Goal: Information Seeking & Learning: Find specific fact

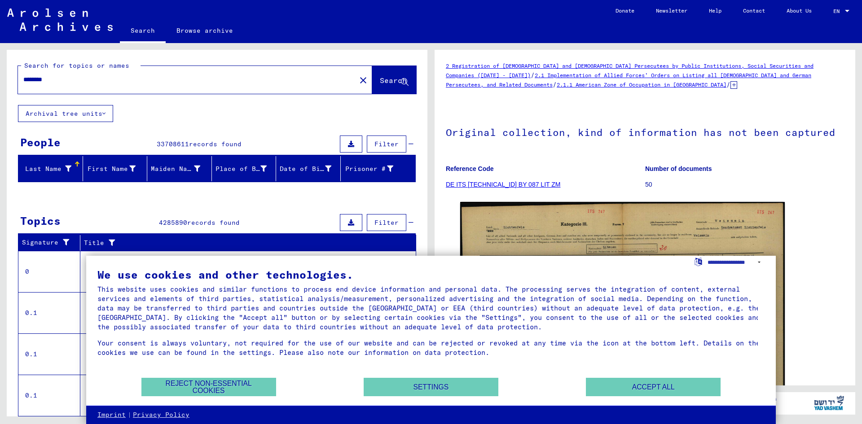
drag, startPoint x: 96, startPoint y: 83, endPoint x: -60, endPoint y: 107, distance: 157.9
click at [0, 107] on html "Search Browse archive Donate Newsletter Help Contact About Us Search Browse arc…" at bounding box center [431, 212] width 862 height 424
type input "******"
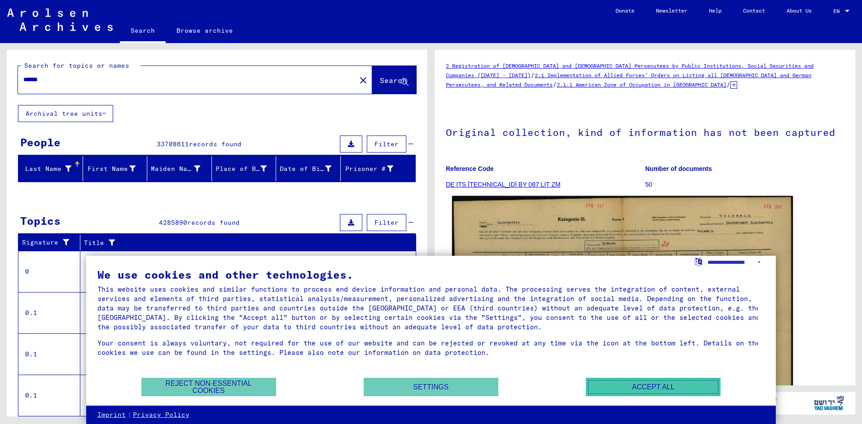
click at [646, 379] on button "Accept all" at bounding box center [653, 387] width 135 height 18
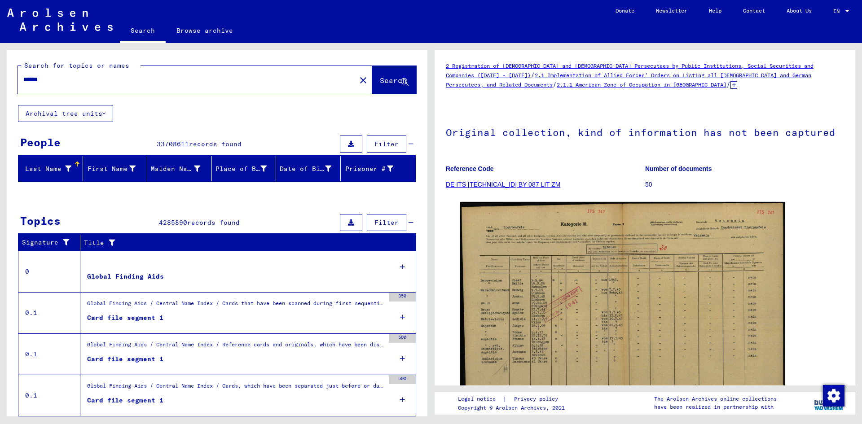
click at [382, 79] on span "Search" at bounding box center [393, 80] width 27 height 9
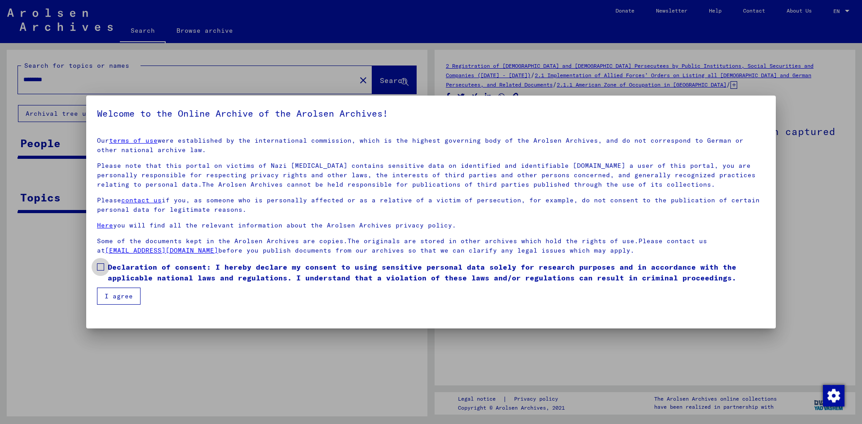
click at [101, 267] on span at bounding box center [100, 266] width 7 height 7
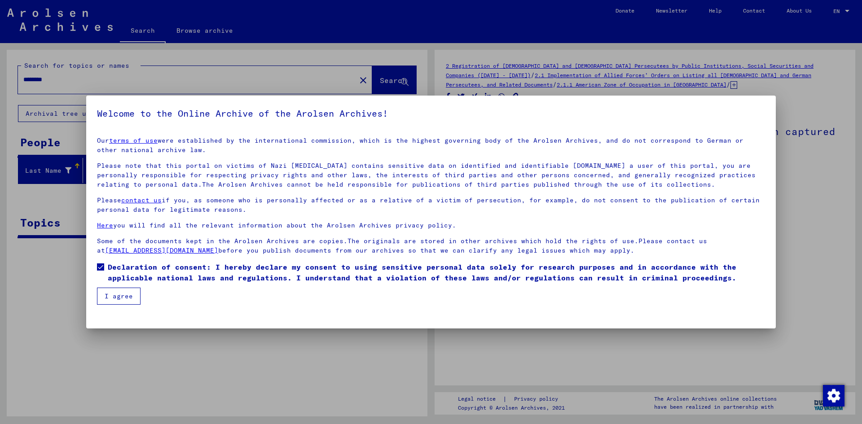
click at [127, 293] on button "I agree" at bounding box center [119, 296] width 44 height 17
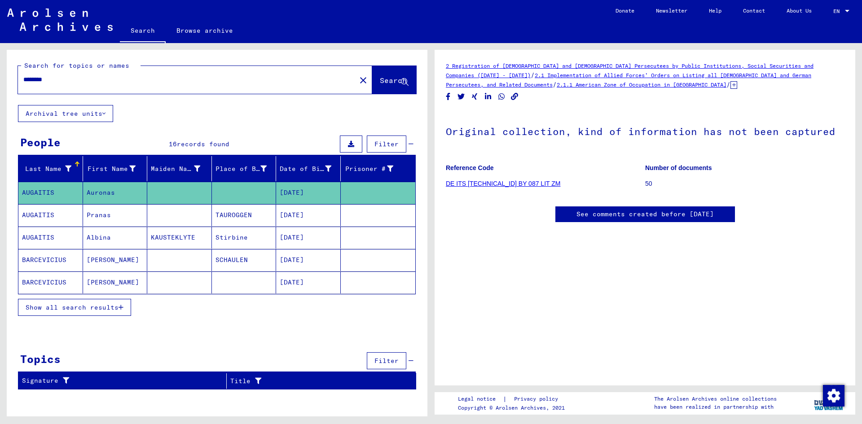
click at [47, 236] on mat-cell "AUGAITIS" at bounding box center [50, 238] width 65 height 22
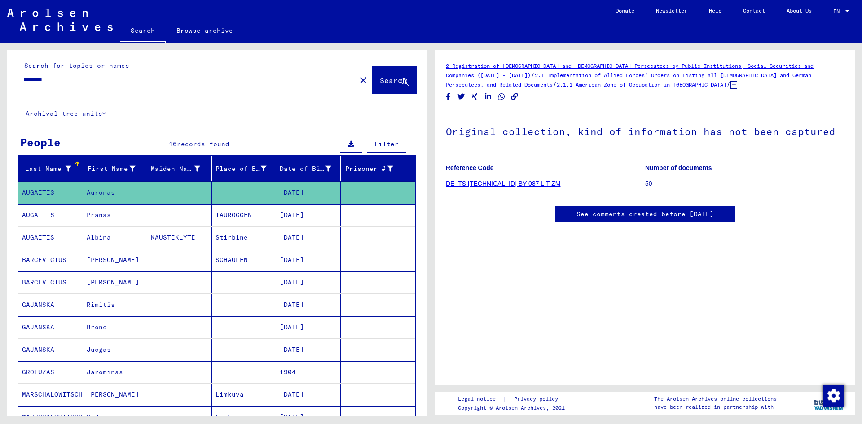
drag, startPoint x: 66, startPoint y: 81, endPoint x: -30, endPoint y: 98, distance: 97.6
click at [0, 98] on html "Search Browse archive Donate Newsletter Help Contact About Us Search Browse arc…" at bounding box center [431, 212] width 862 height 424
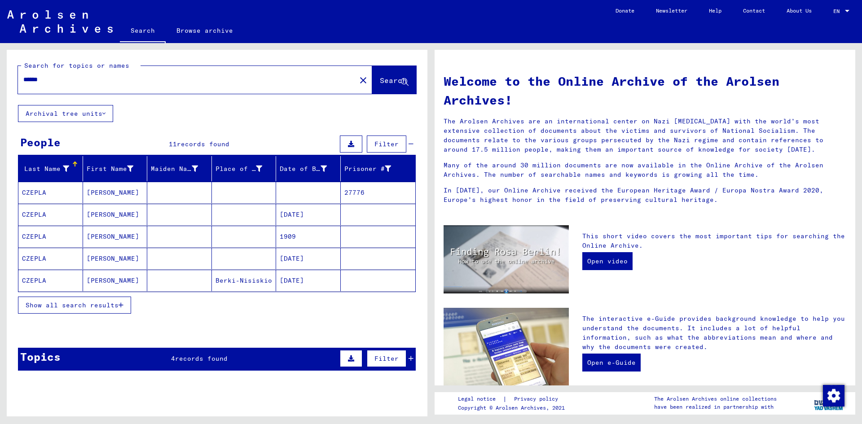
drag, startPoint x: 99, startPoint y: 279, endPoint x: 88, endPoint y: 283, distance: 11.1
click at [88, 283] on mat-cell "[PERSON_NAME]" at bounding box center [115, 281] width 65 height 22
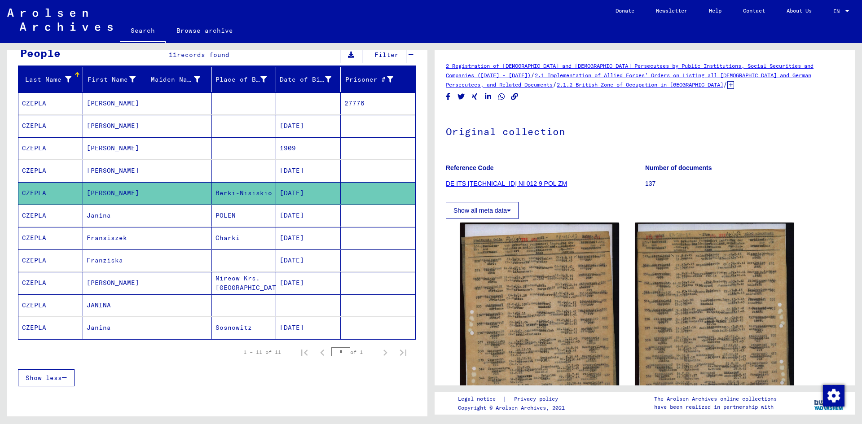
scroll to position [90, 0]
click at [289, 123] on mat-cell "[DATE]" at bounding box center [308, 125] width 65 height 22
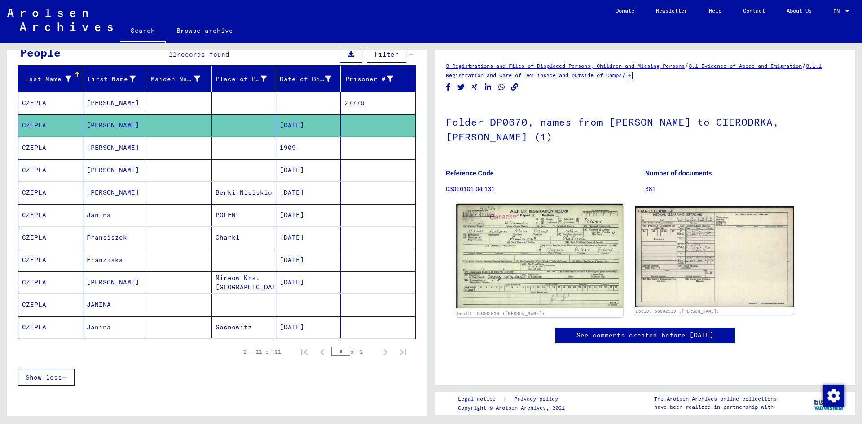
click at [510, 258] on img at bounding box center [539, 256] width 167 height 105
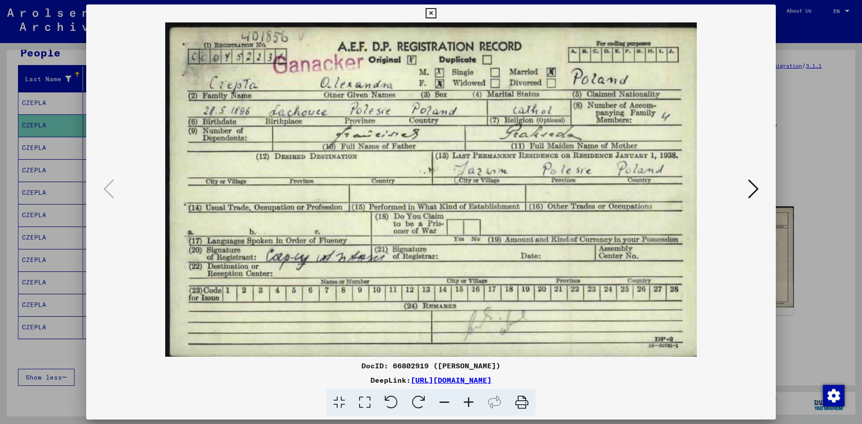
click at [431, 12] on icon at bounding box center [431, 13] width 10 height 11
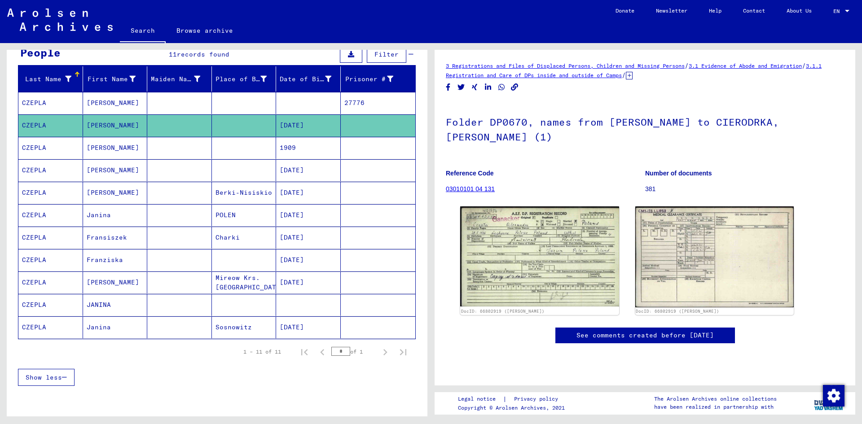
click at [284, 144] on mat-cell "1909" at bounding box center [308, 148] width 65 height 22
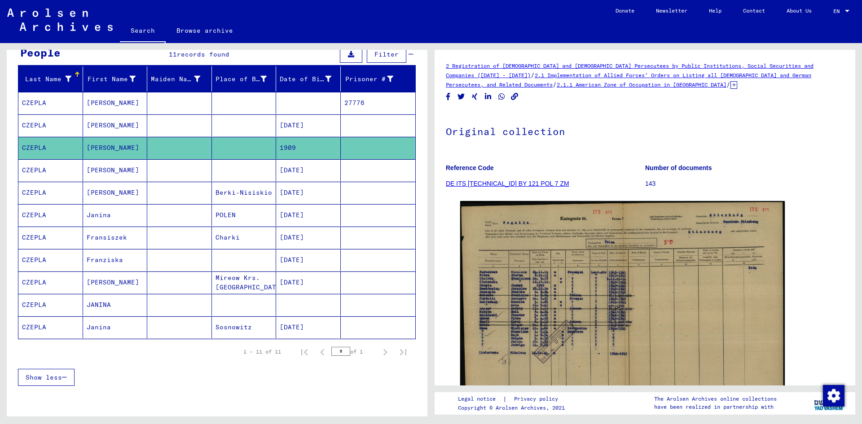
click at [292, 173] on mat-cell "[DATE]" at bounding box center [308, 170] width 65 height 22
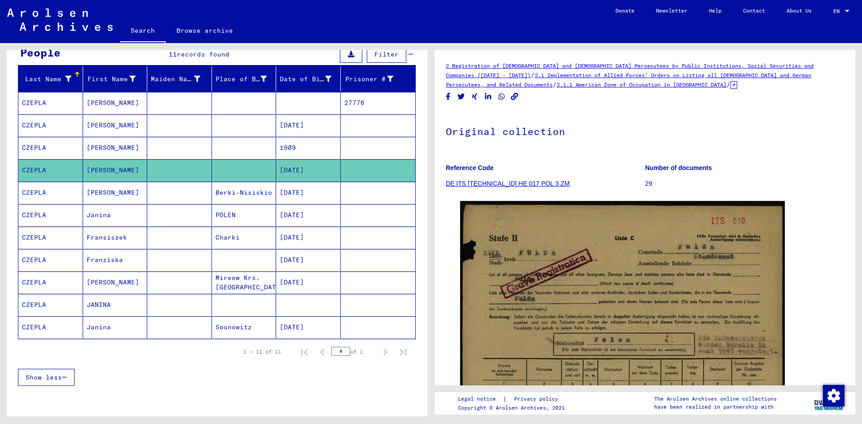
click at [302, 194] on mat-cell "[DATE]" at bounding box center [308, 193] width 65 height 22
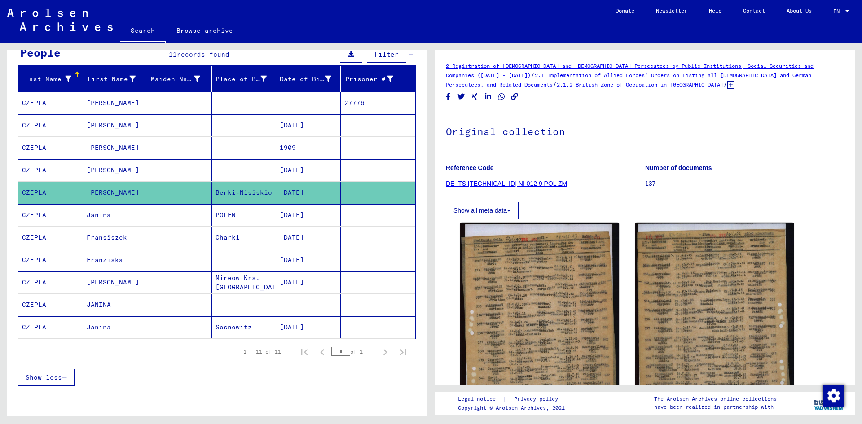
click at [292, 213] on mat-cell "[DATE]" at bounding box center [308, 215] width 65 height 22
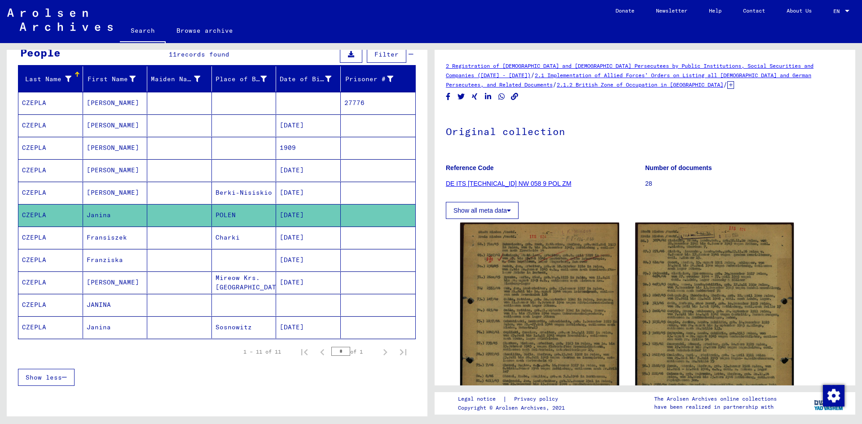
click at [293, 233] on mat-cell "[DATE]" at bounding box center [308, 238] width 65 height 22
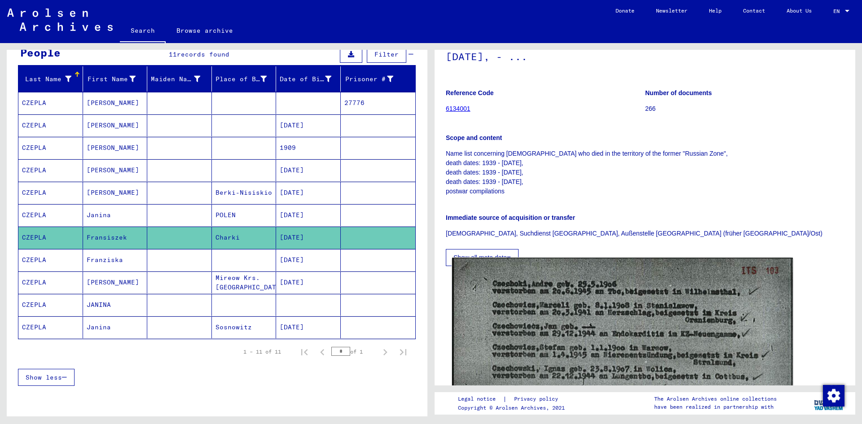
scroll to position [180, 0]
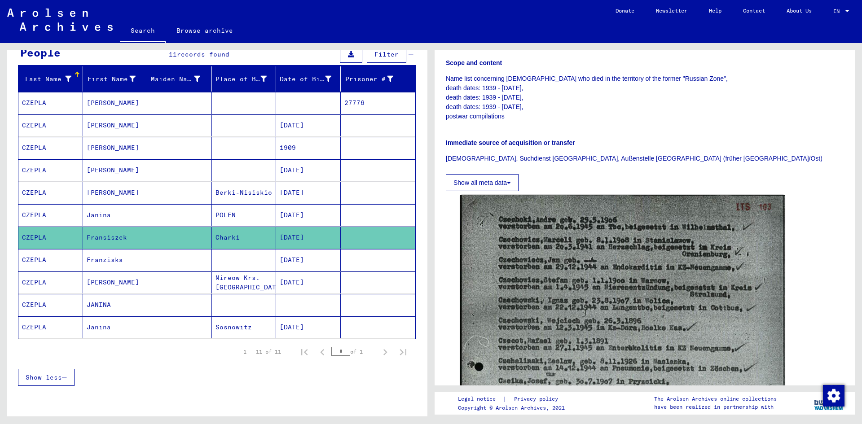
click at [298, 264] on mat-cell "[DATE]" at bounding box center [308, 260] width 65 height 22
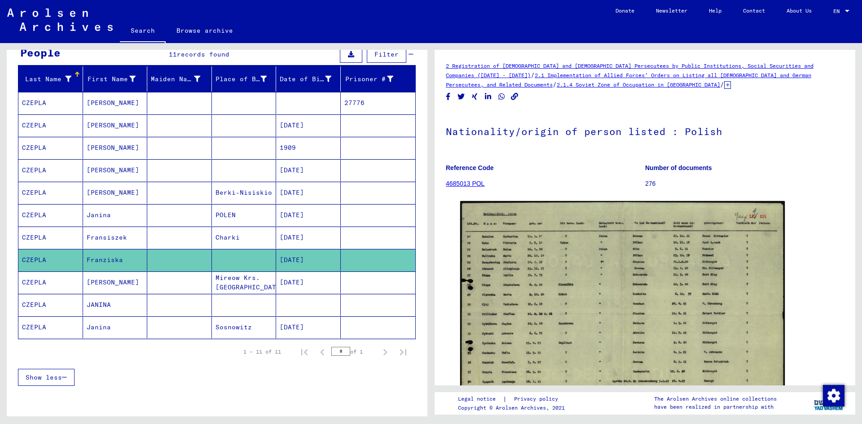
click at [302, 285] on mat-cell "[DATE]" at bounding box center [308, 283] width 65 height 22
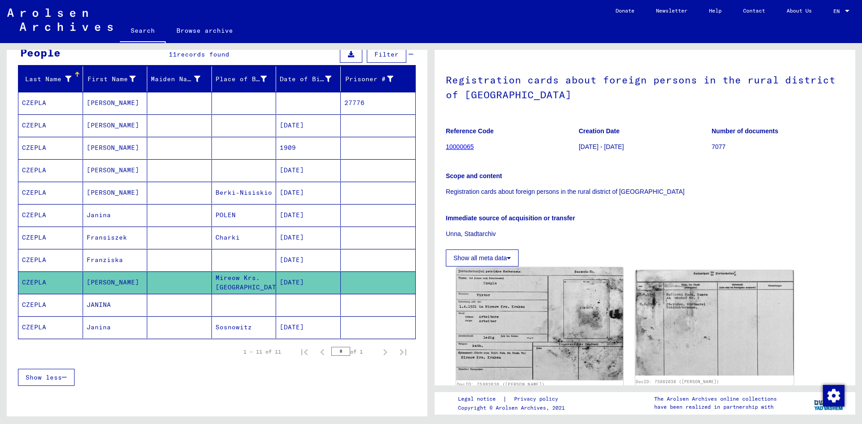
scroll to position [135, 0]
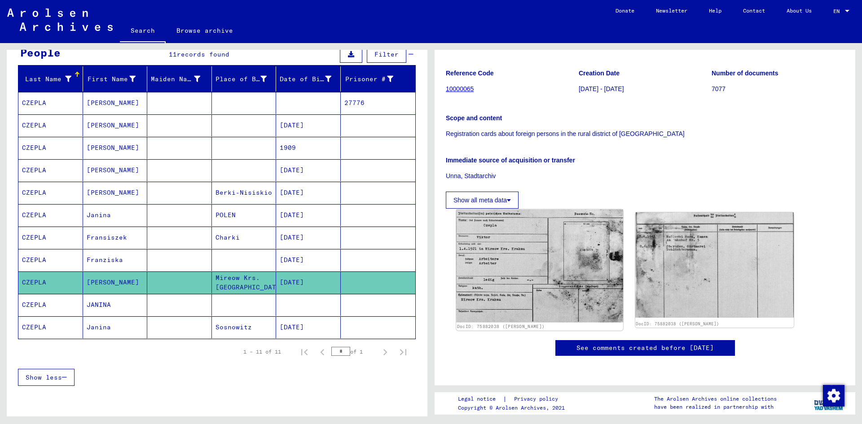
click at [508, 222] on img at bounding box center [539, 266] width 167 height 113
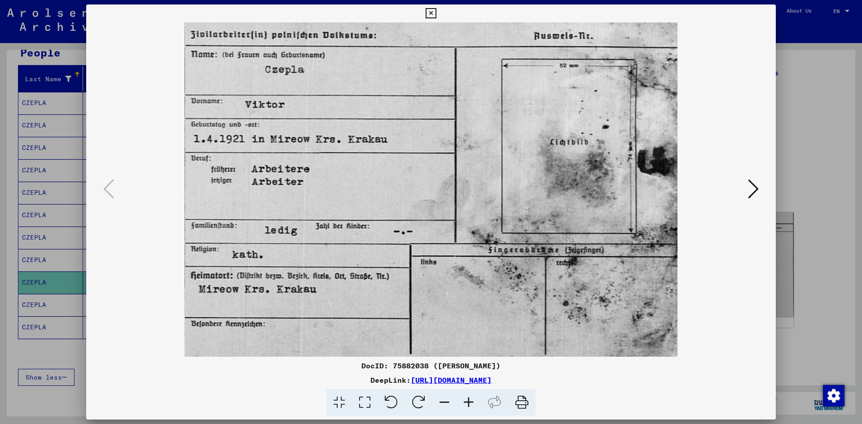
click at [434, 14] on icon at bounding box center [431, 13] width 10 height 11
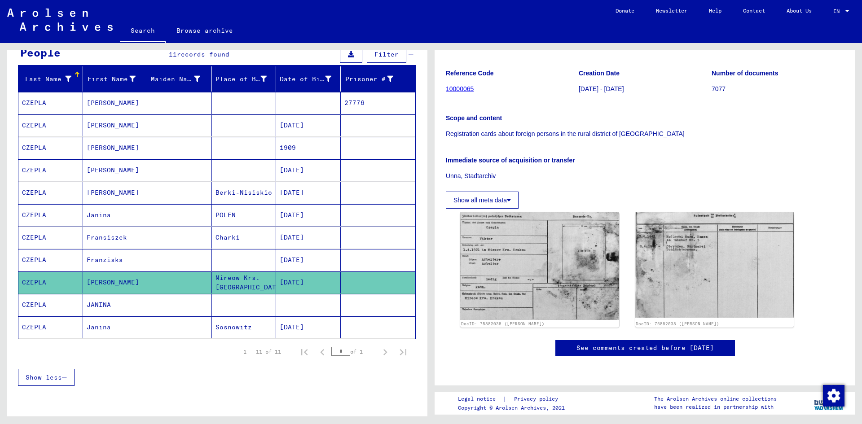
click at [97, 300] on mat-cell "JANINA" at bounding box center [115, 305] width 65 height 22
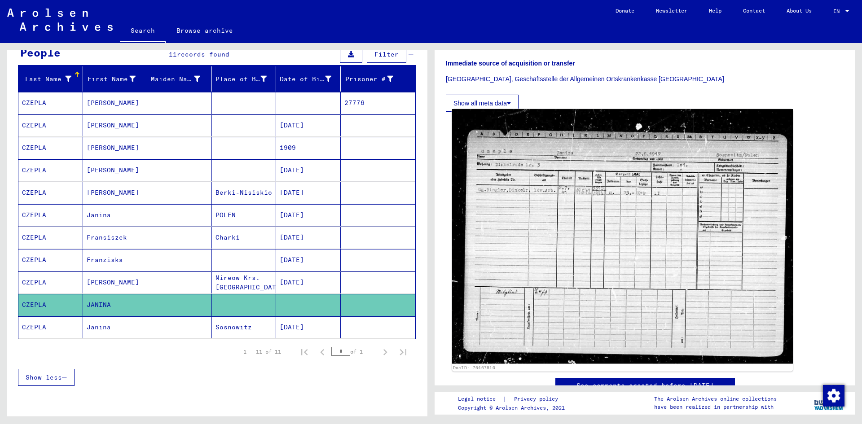
scroll to position [224, 0]
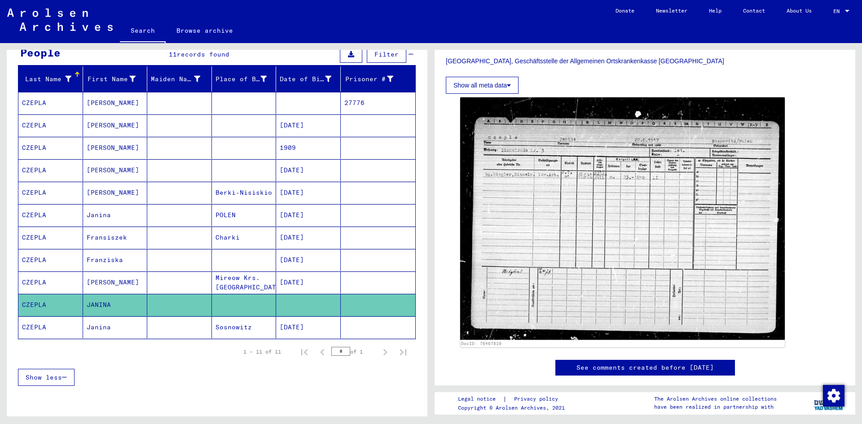
click at [95, 330] on mat-cell "Janina" at bounding box center [115, 327] width 65 height 22
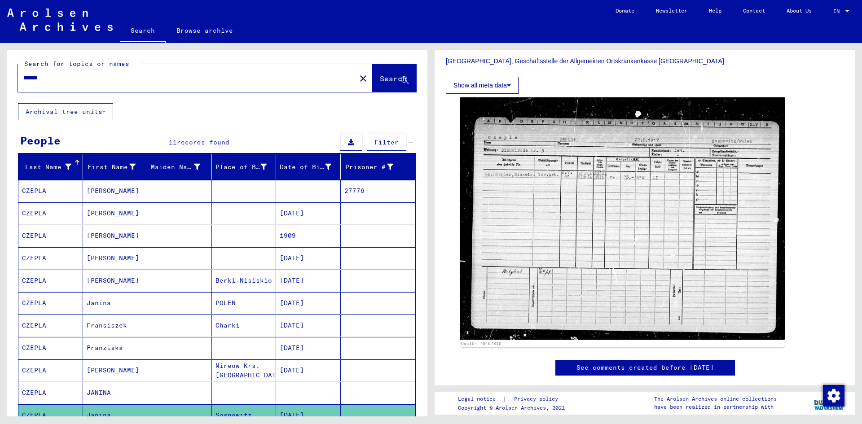
scroll to position [0, 0]
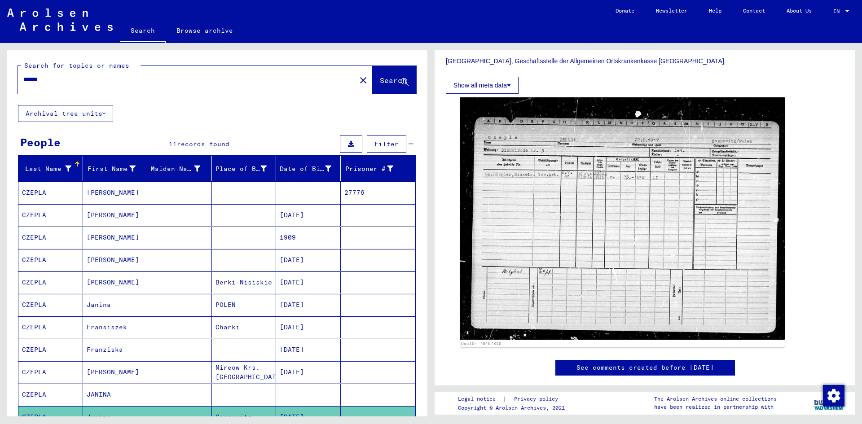
drag, startPoint x: 53, startPoint y: 79, endPoint x: -1, endPoint y: 84, distance: 53.6
click at [0, 84] on html "Search Browse archive Donate Newsletter Help Contact About Us Search Browse arc…" at bounding box center [431, 212] width 862 height 424
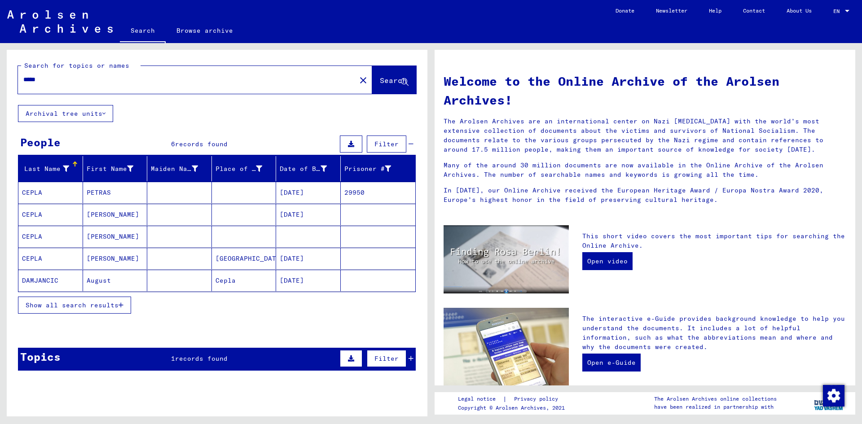
click at [92, 281] on mat-cell "August" at bounding box center [115, 281] width 65 height 22
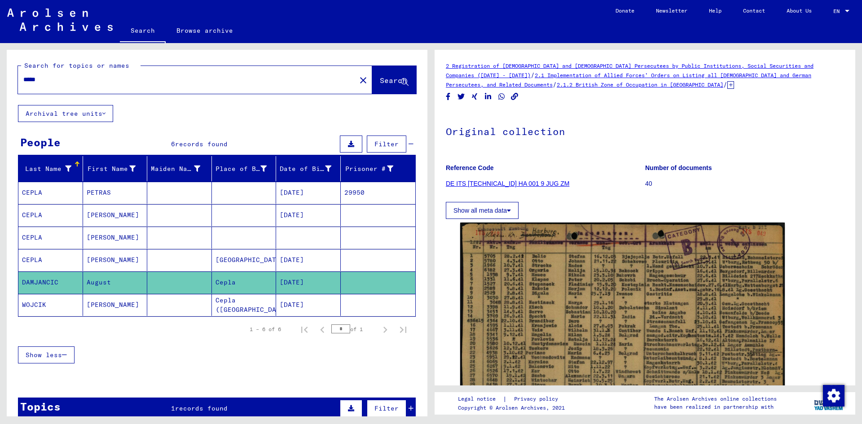
drag, startPoint x: 97, startPoint y: 192, endPoint x: 171, endPoint y: 202, distance: 75.2
click at [97, 192] on mat-cell "PETRAS" at bounding box center [115, 193] width 65 height 22
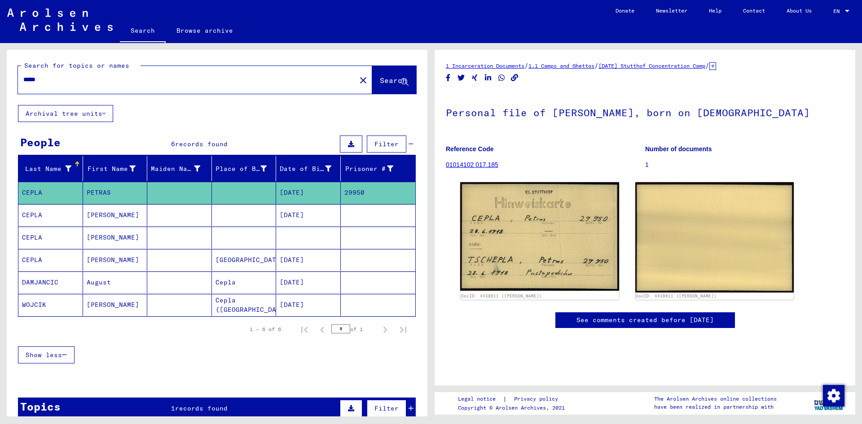
click at [93, 215] on mat-cell "[PERSON_NAME]" at bounding box center [115, 215] width 65 height 22
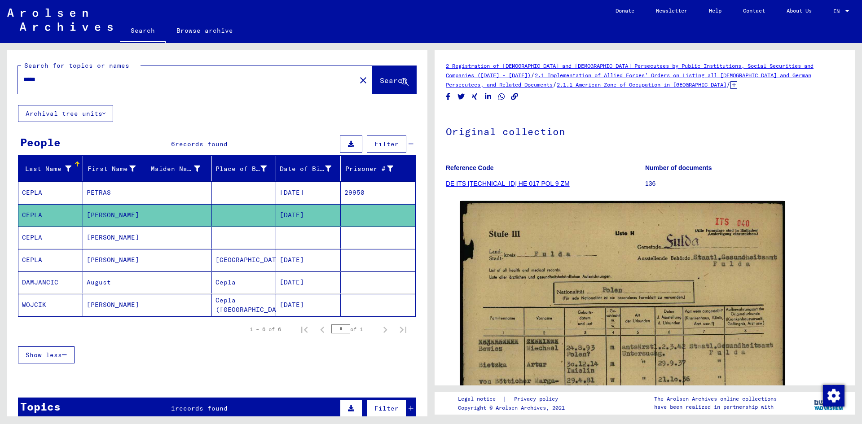
click at [88, 236] on mat-cell "[PERSON_NAME]" at bounding box center [115, 238] width 65 height 22
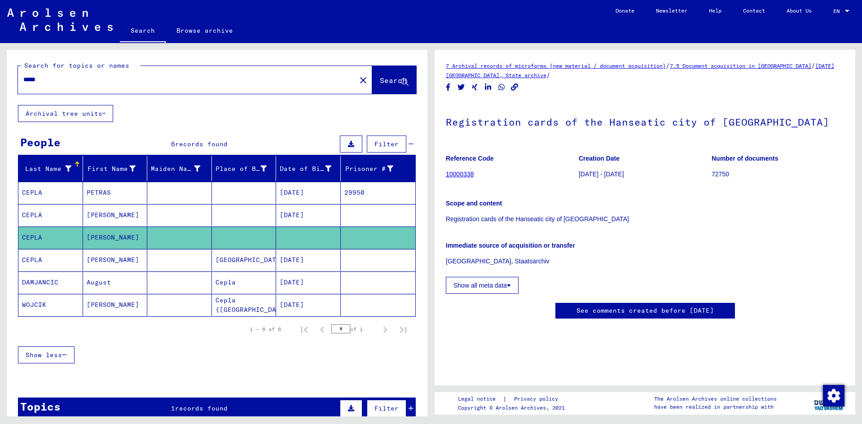
scroll to position [45, 0]
click at [103, 256] on mat-cell "[PERSON_NAME]" at bounding box center [115, 260] width 65 height 22
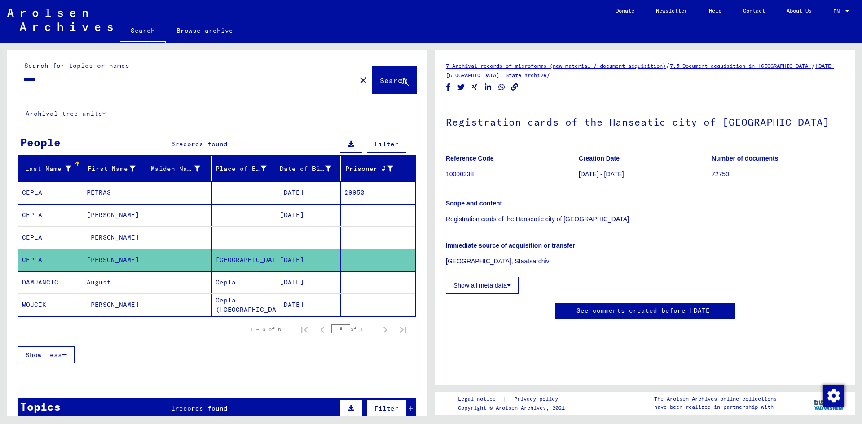
click at [92, 285] on mat-cell "August" at bounding box center [115, 283] width 65 height 22
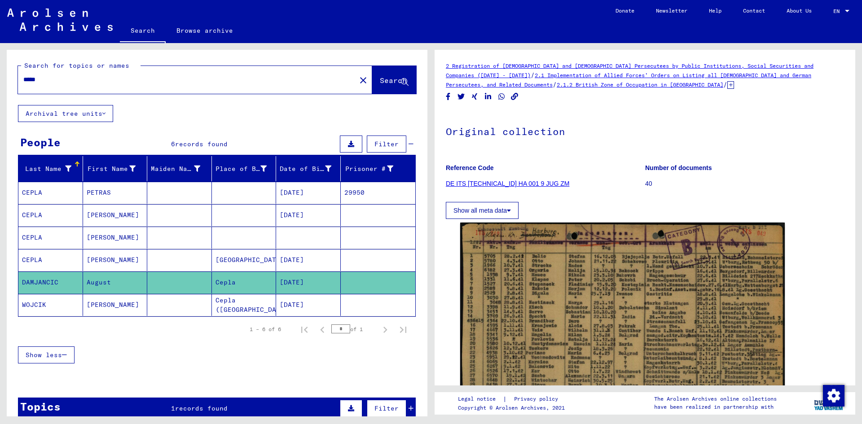
click at [98, 301] on mat-cell "[PERSON_NAME]" at bounding box center [115, 305] width 65 height 22
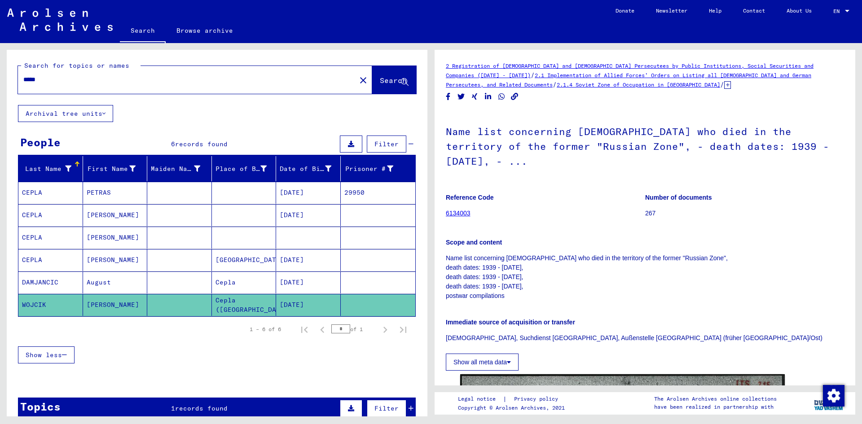
drag, startPoint x: 49, startPoint y: 82, endPoint x: 2, endPoint y: 79, distance: 46.8
click at [2, 79] on div "Search for topics or names ***** close Search Archival tree units People 6 reco…" at bounding box center [215, 229] width 431 height 373
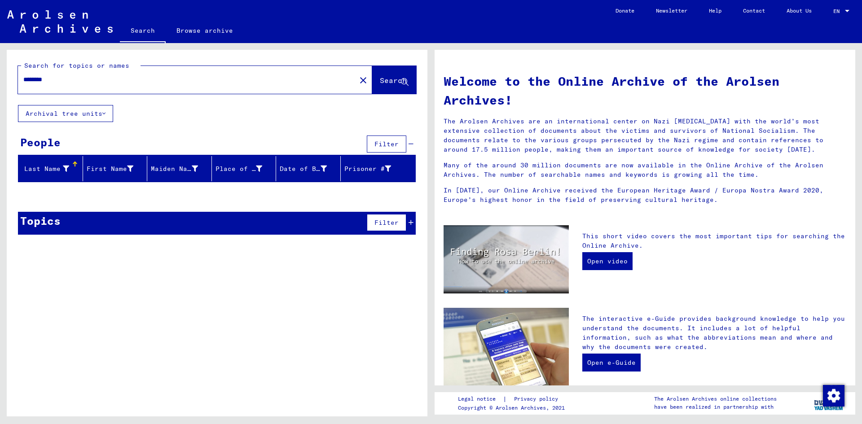
drag, startPoint x: 61, startPoint y: 82, endPoint x: 41, endPoint y: 82, distance: 19.8
click at [41, 82] on input "********" at bounding box center [184, 79] width 322 height 9
drag, startPoint x: 57, startPoint y: 81, endPoint x: 39, endPoint y: 82, distance: 18.0
click at [39, 82] on input "********" at bounding box center [184, 79] width 322 height 9
type input "********"
